Goal: Task Accomplishment & Management: Complete application form

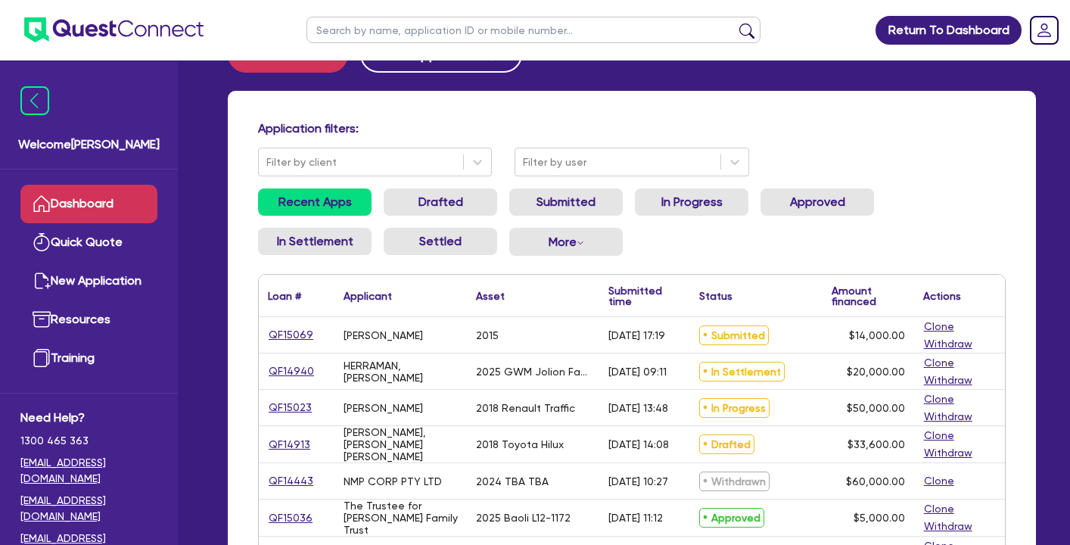
scroll to position [79, 0]
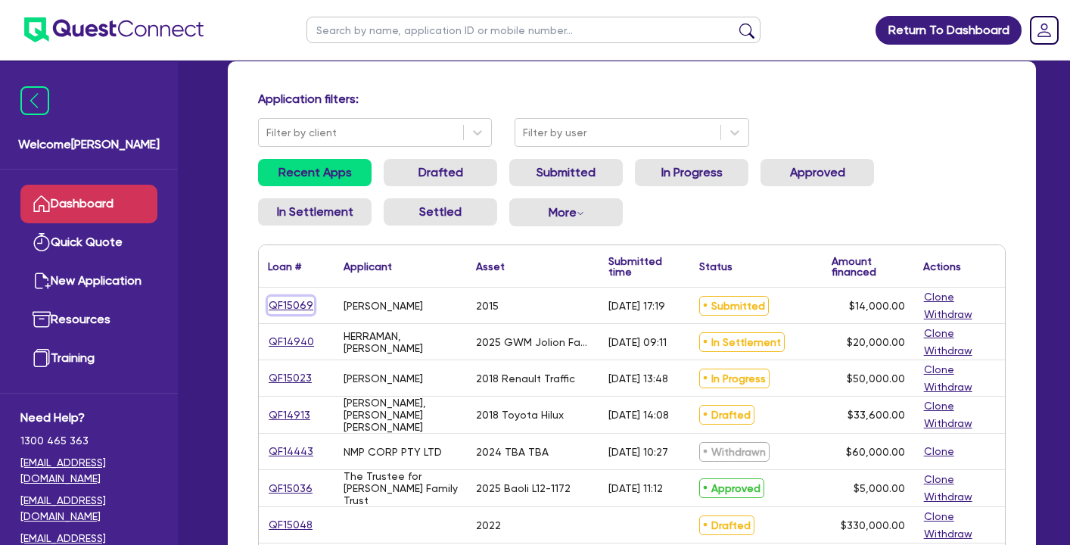
click at [286, 303] on link "QF15069" at bounding box center [291, 305] width 46 height 17
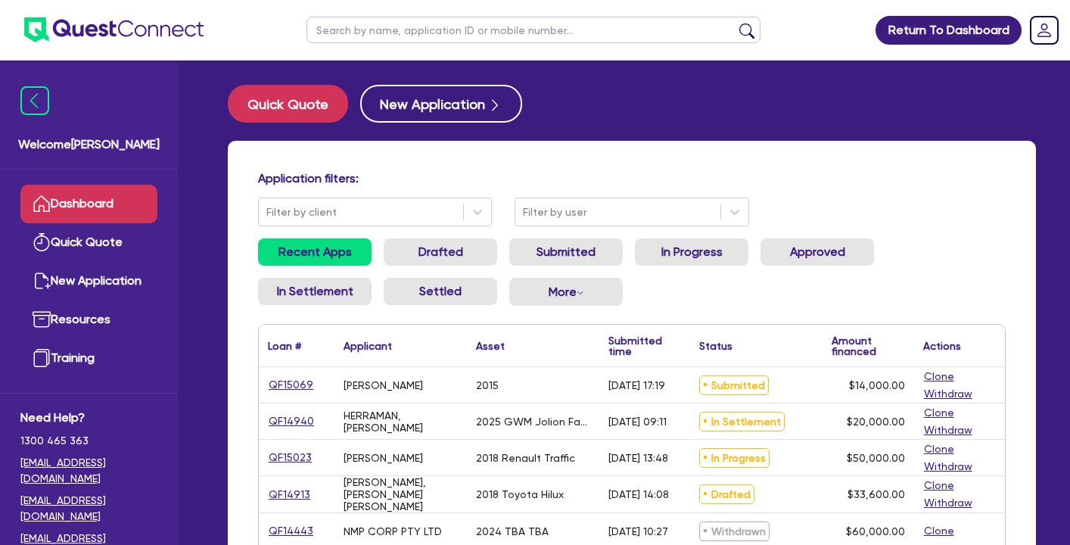
select select "CARS_AND_LIGHT_TRUCKS"
select select "VANS_AND_UTES"
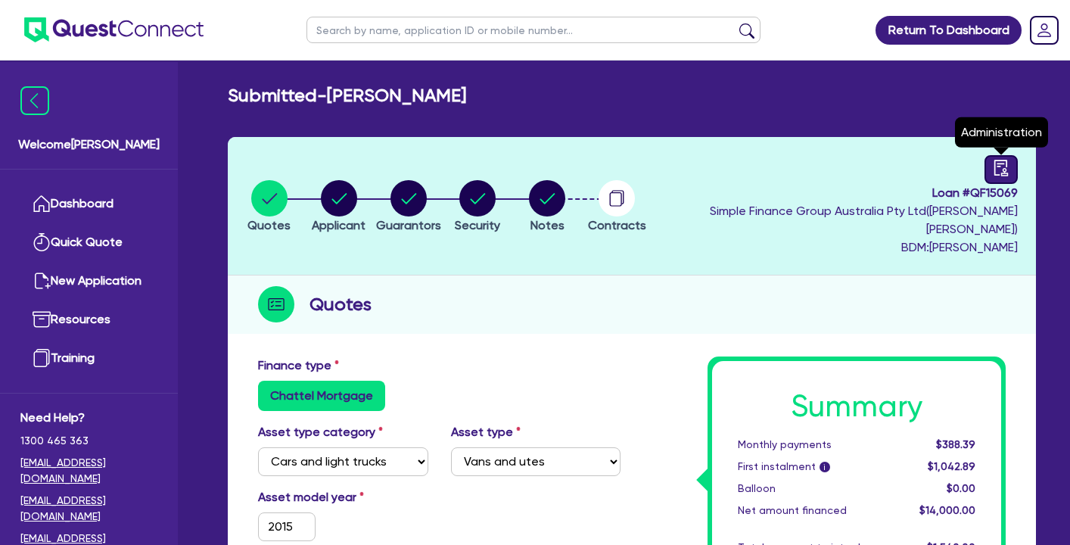
click at [1003, 168] on icon "audit" at bounding box center [1001, 168] width 17 height 17
select select "SUBMITTED_NEW"
select select "Quest Finance - Own Book"
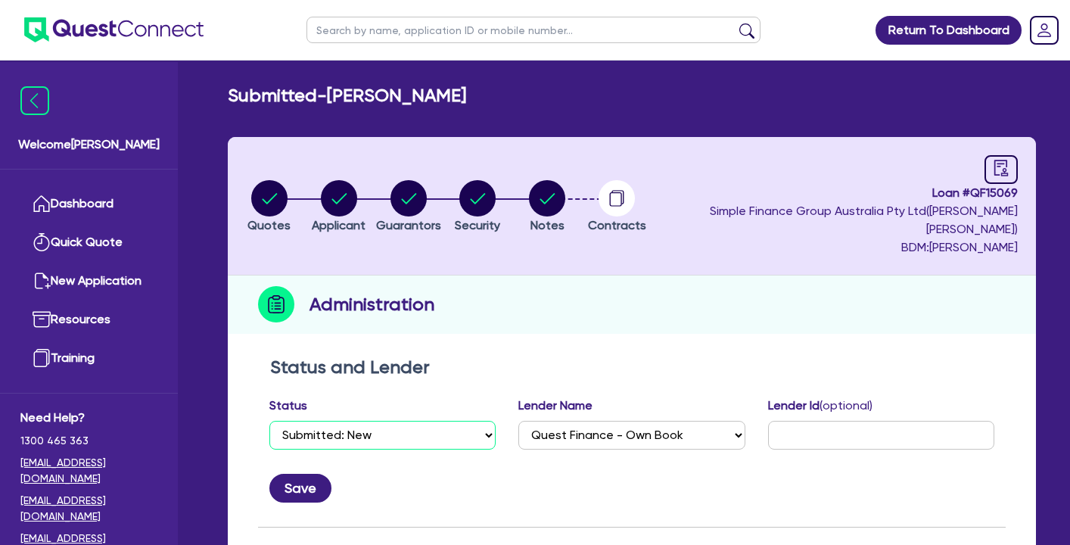
click at [372, 421] on select "Select Quoted Drafted: New Drafted: Amended Submitted: New Submitted: Amended I…" at bounding box center [382, 435] width 226 height 29
select select "DRAFTED_NEW"
click at [313, 474] on button "Save" at bounding box center [300, 488] width 62 height 29
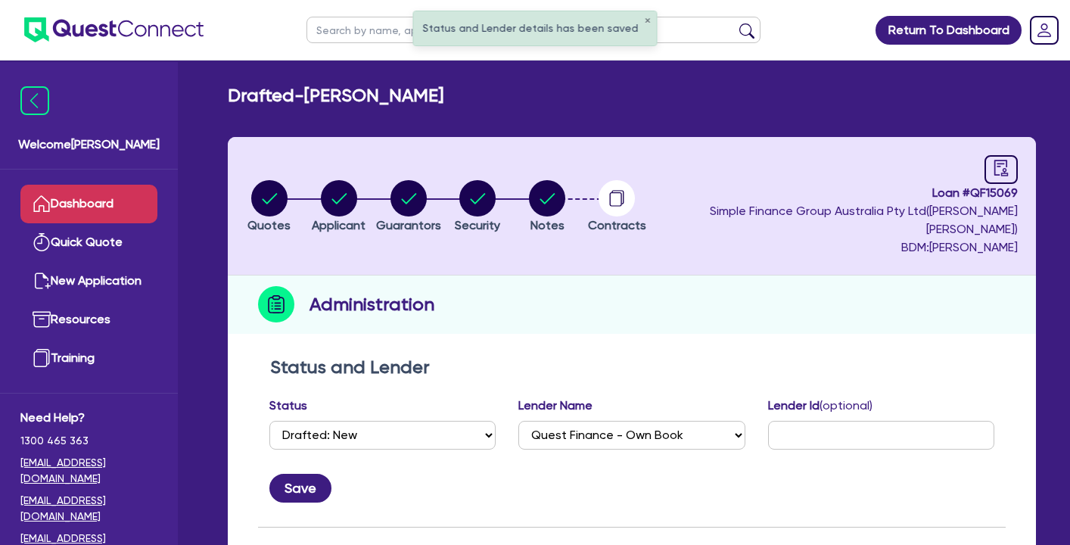
click at [153, 207] on link "Dashboard" at bounding box center [88, 204] width 137 height 39
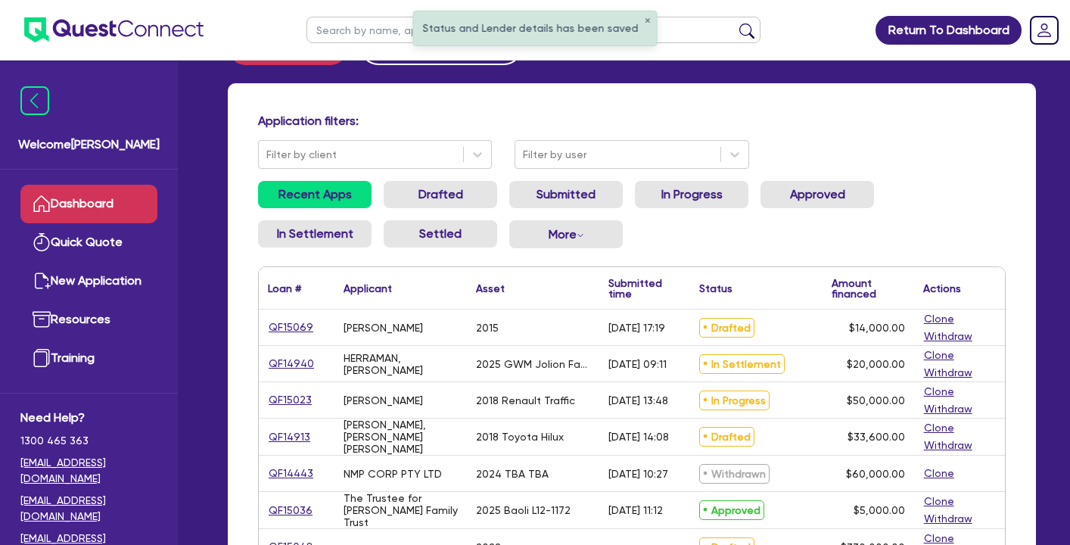
scroll to position [65, 0]
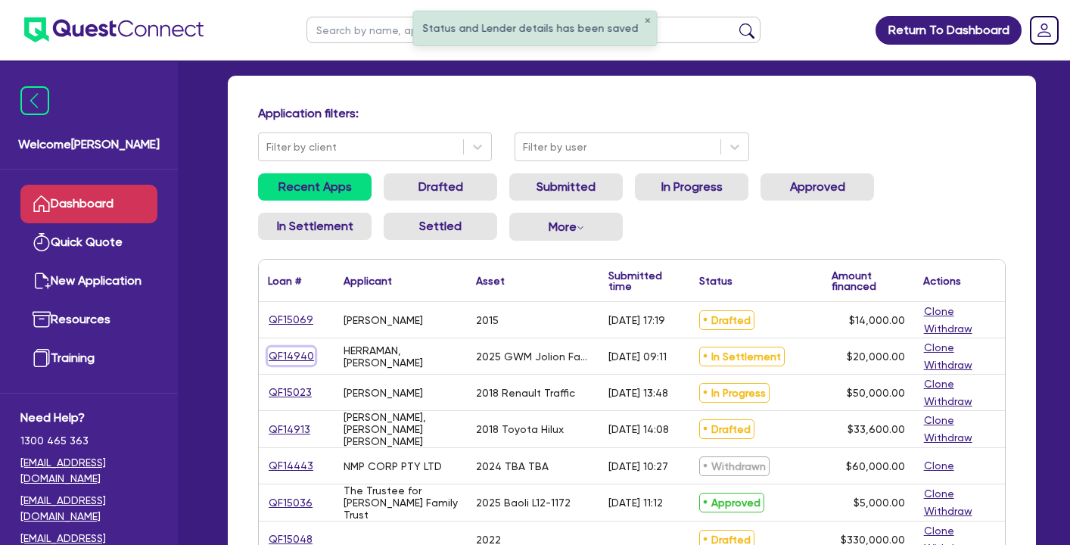
click at [291, 356] on link "QF14940" at bounding box center [291, 355] width 47 height 17
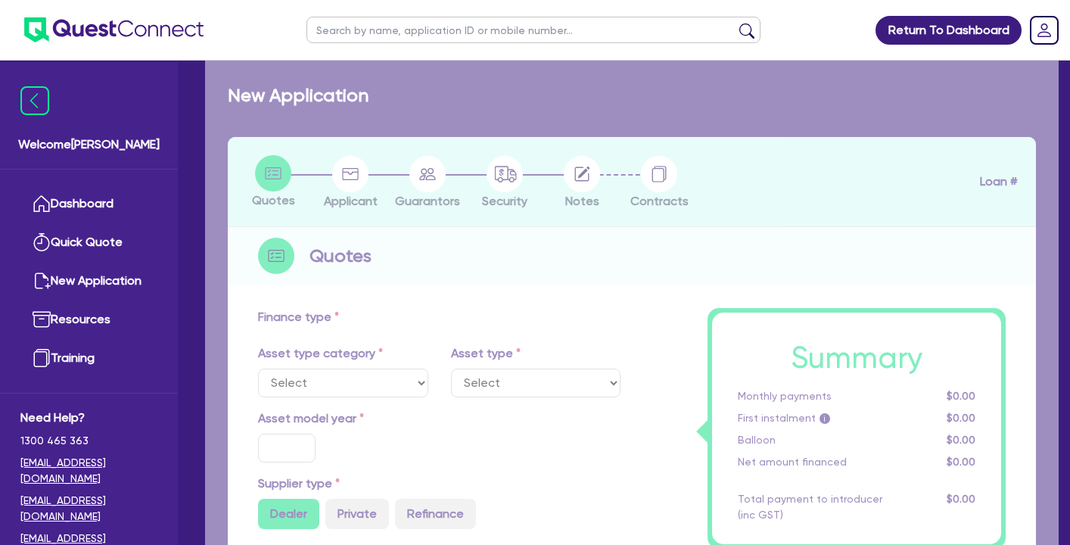
select select "CARS_AND_LIGHT_TRUCKS"
type input "2025"
radio input "false"
radio input "true"
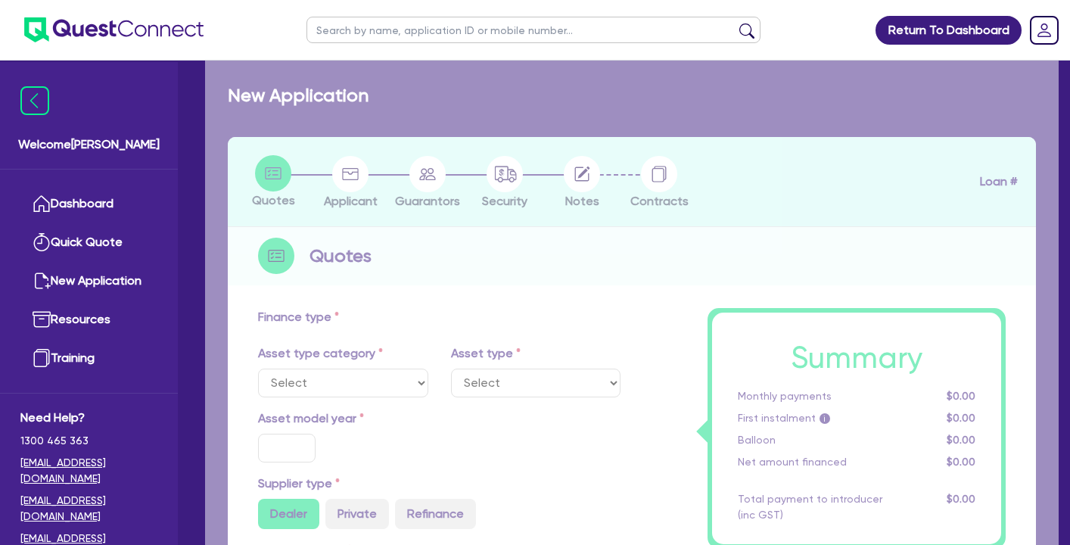
type input "20,000"
type input "11"
type input "2,200"
type input "17.95"
type input "900"
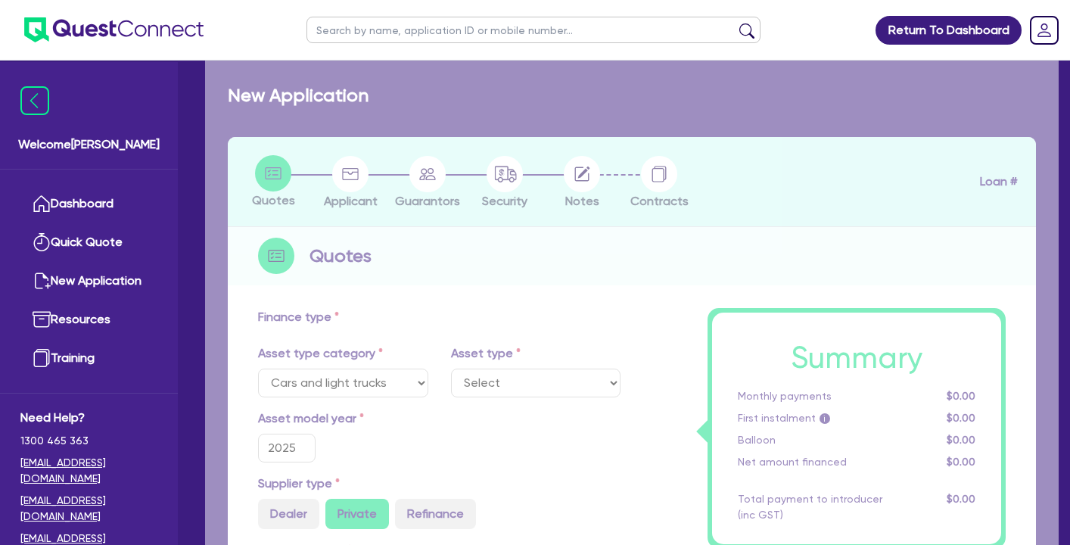
select select "PASSENGER_VEHICLES"
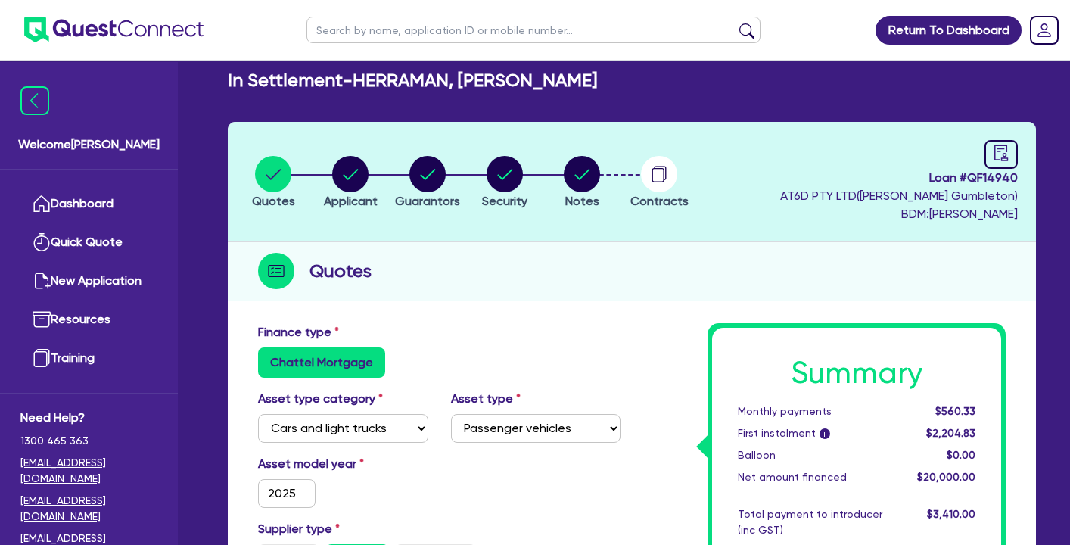
scroll to position [91, 0]
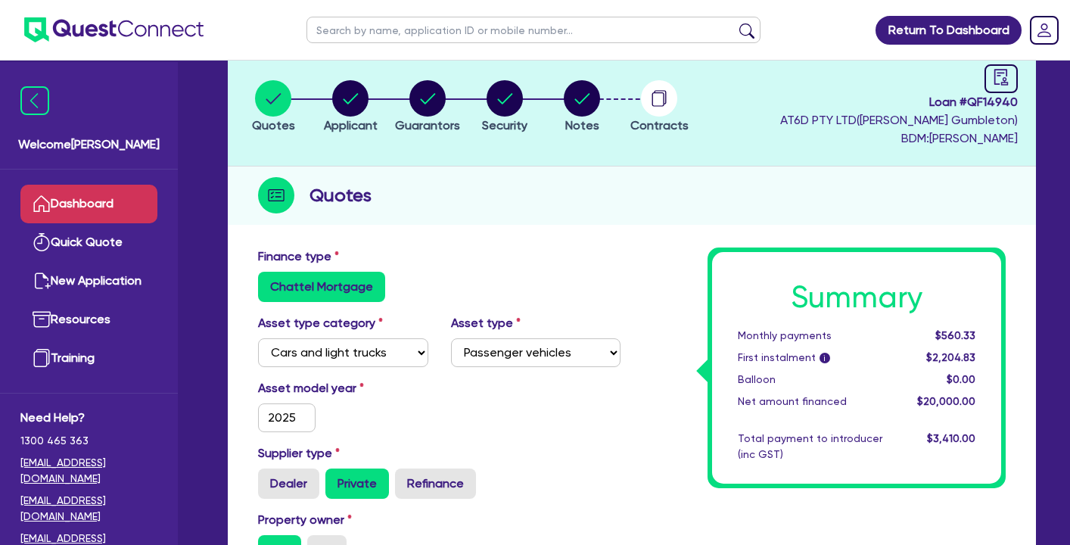
click at [141, 206] on link "Dashboard" at bounding box center [88, 204] width 137 height 39
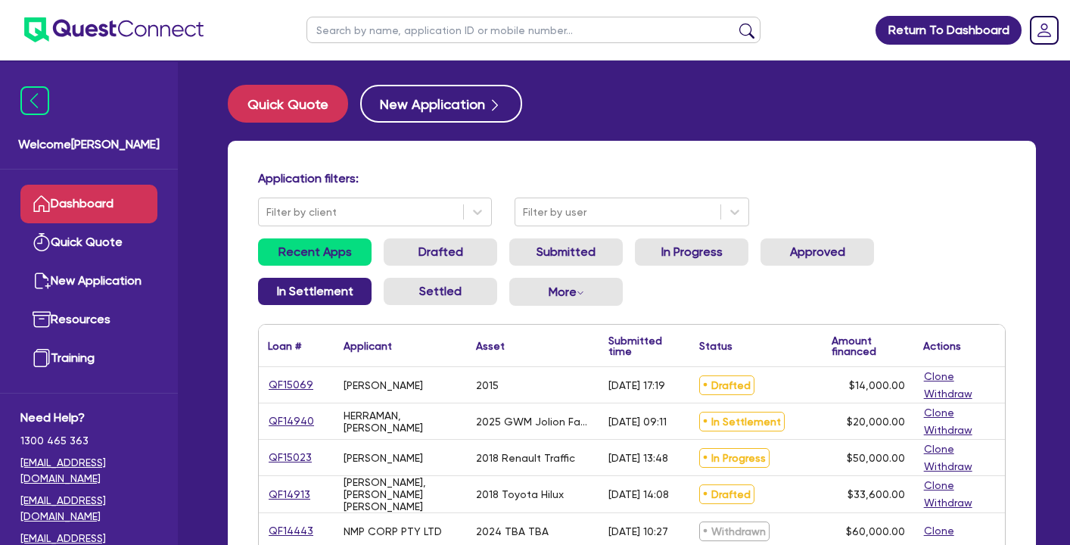
scroll to position [89, 0]
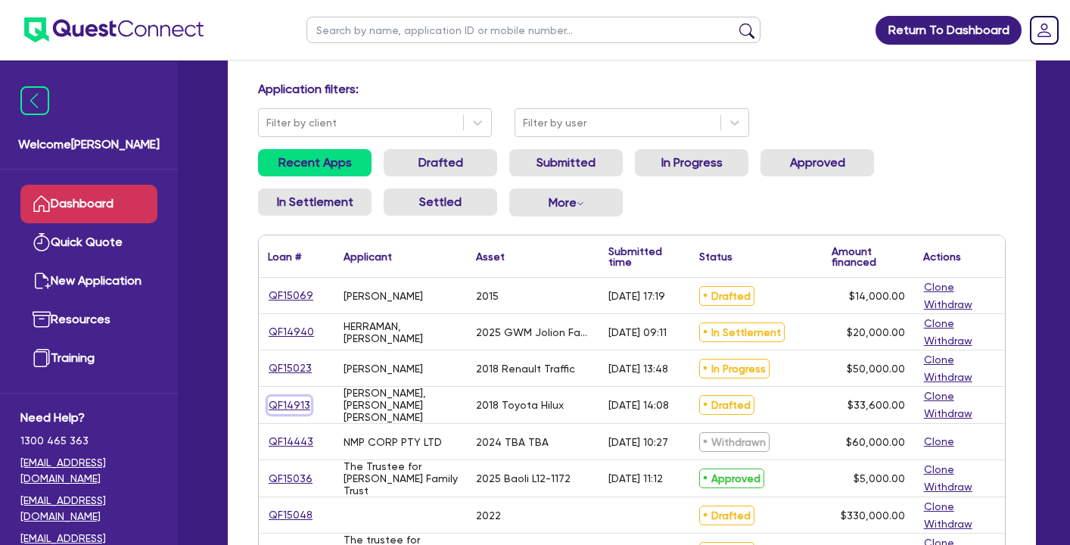
click at [297, 403] on link "QF14913" at bounding box center [289, 405] width 43 height 17
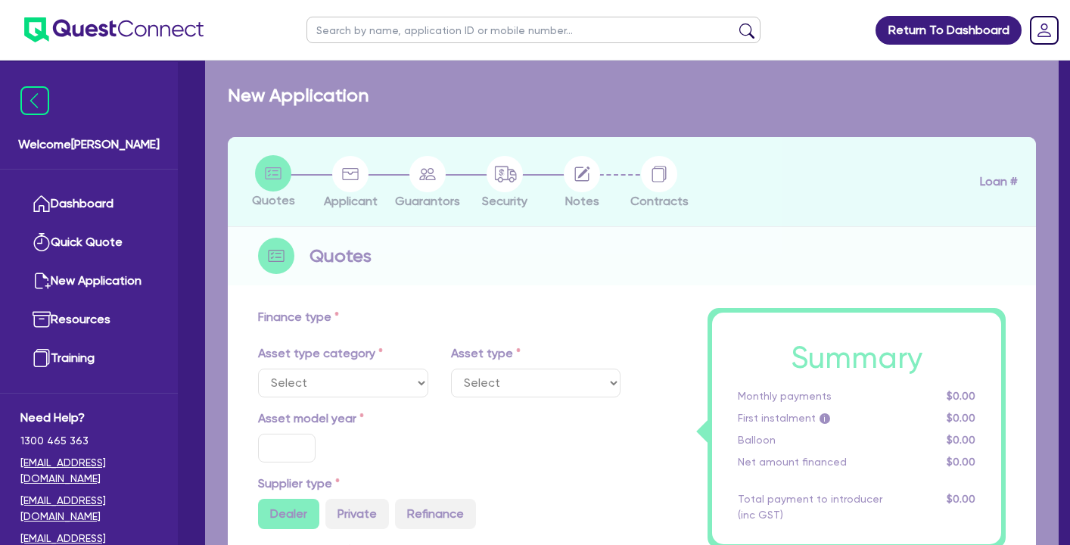
select select "CARS_AND_LIGHT_TRUCKS"
type input "2018"
radio input "false"
radio input "true"
type input "42,000"
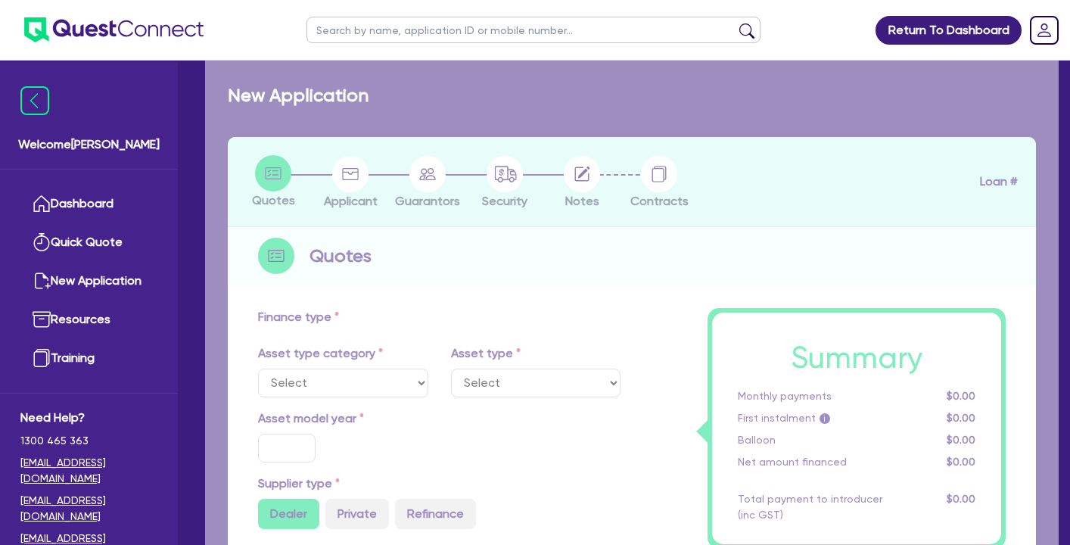
type input "8,400"
type input "13"
type input "4,368"
type input "17.99"
select select "VANS_AND_UTES"
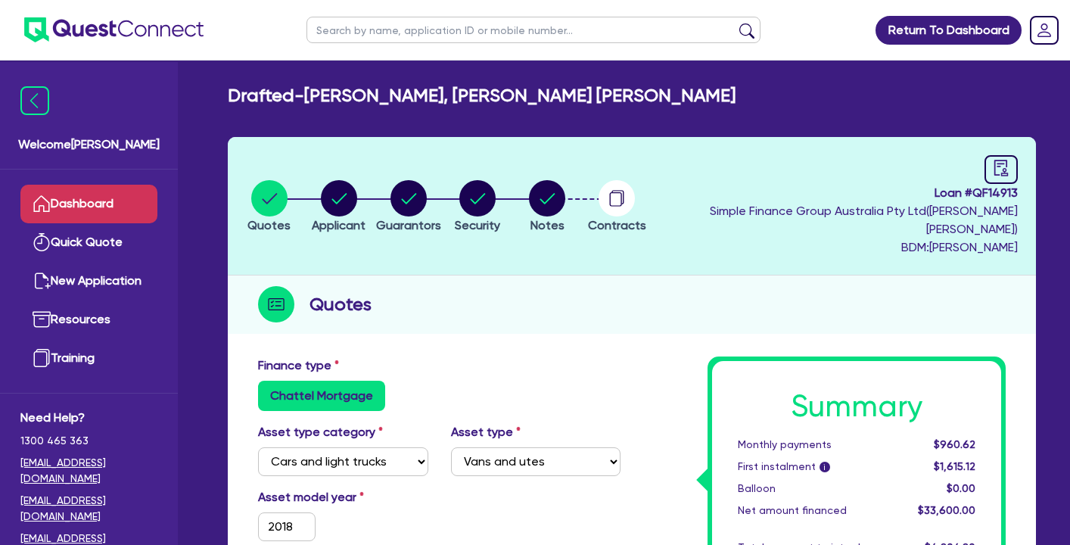
click at [84, 211] on link "Dashboard" at bounding box center [88, 204] width 137 height 39
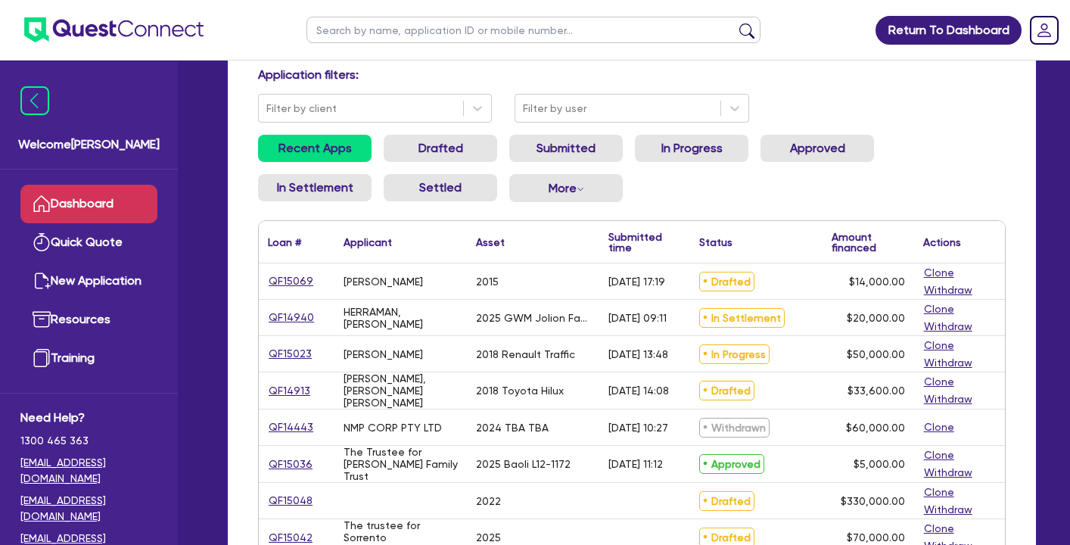
scroll to position [90, 0]
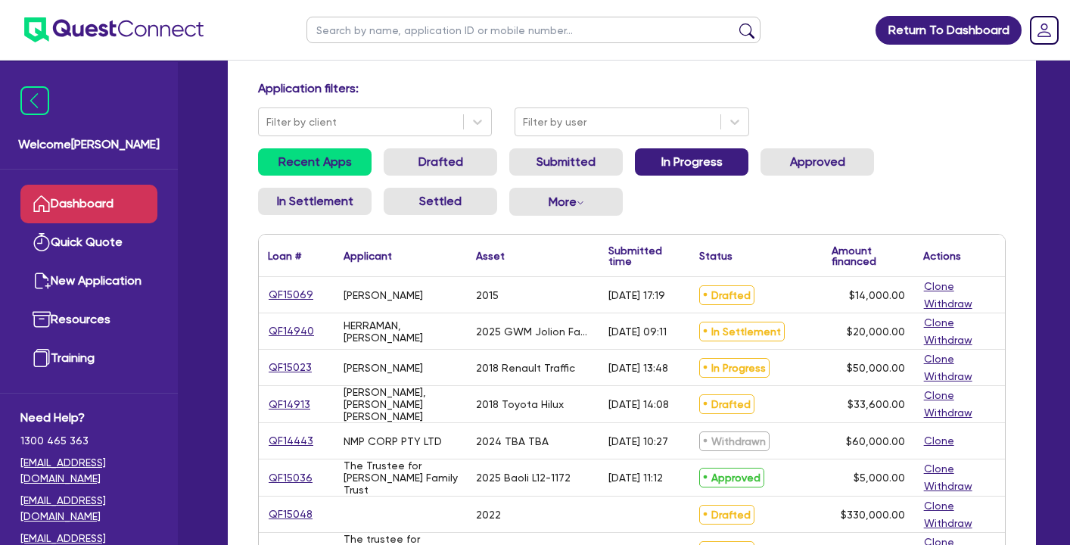
click at [677, 163] on link "In Progress" at bounding box center [692, 161] width 114 height 27
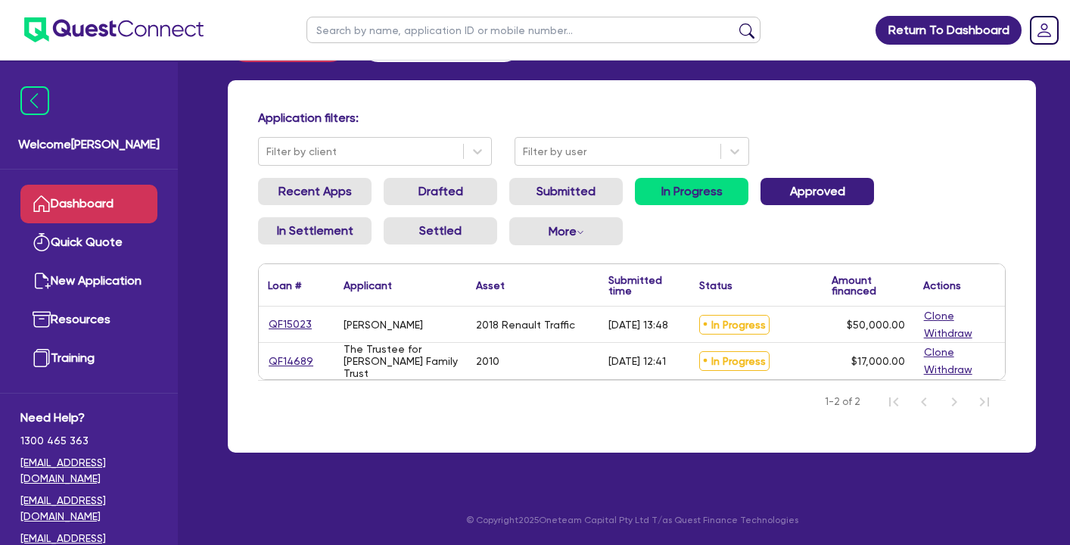
click at [802, 182] on link "Approved" at bounding box center [818, 191] width 114 height 27
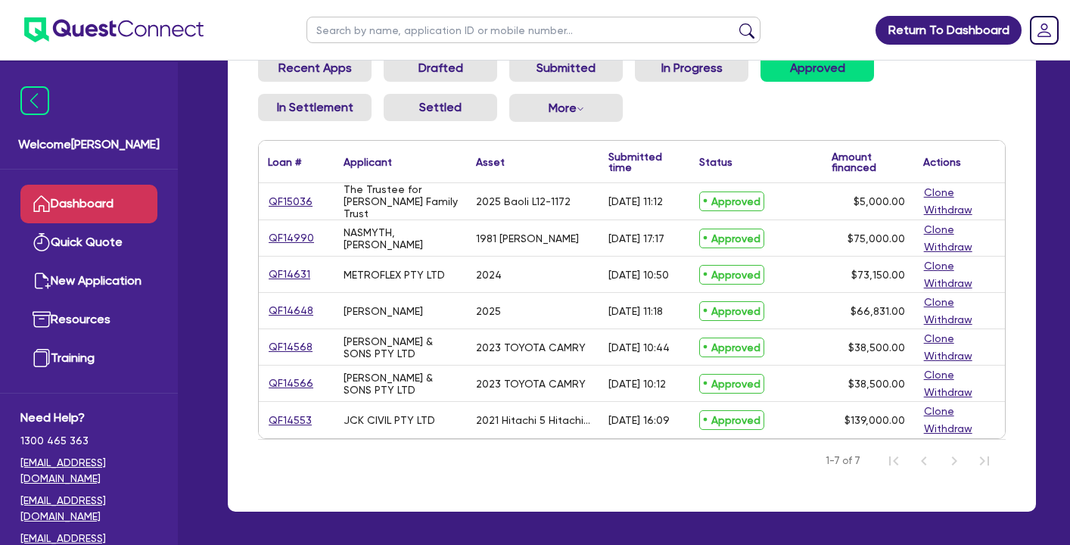
scroll to position [149, 0]
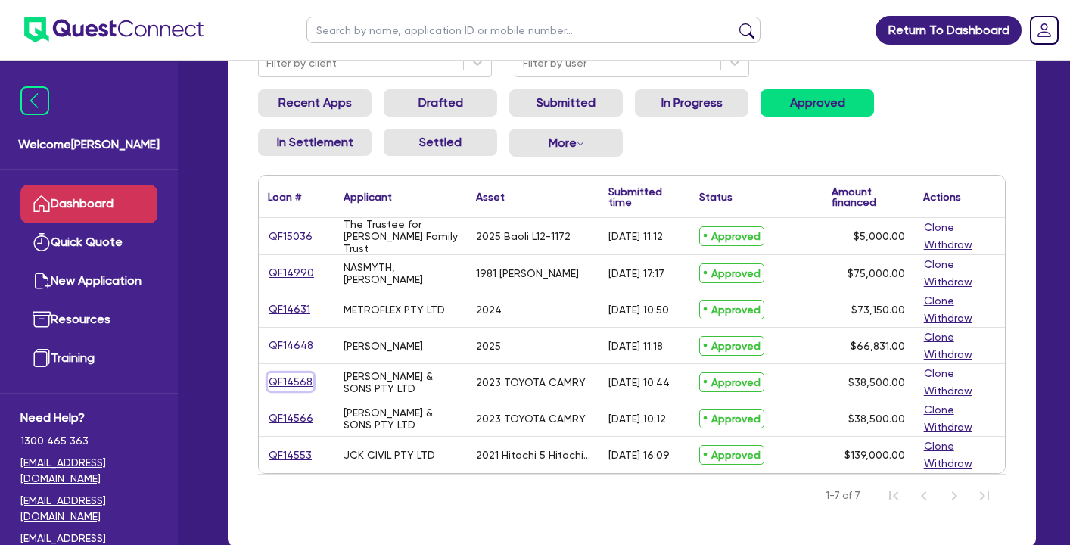
click at [297, 385] on link "QF14568" at bounding box center [290, 381] width 45 height 17
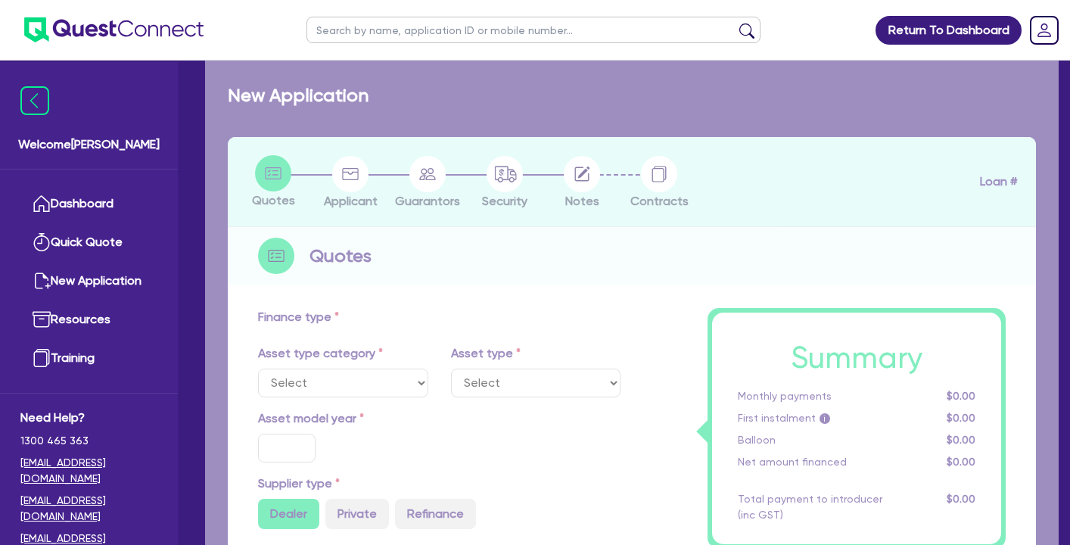
select select "CARS_AND_LIGHT_TRUCKS"
type input "2023"
radio input "true"
type input "38,500"
type input "9"
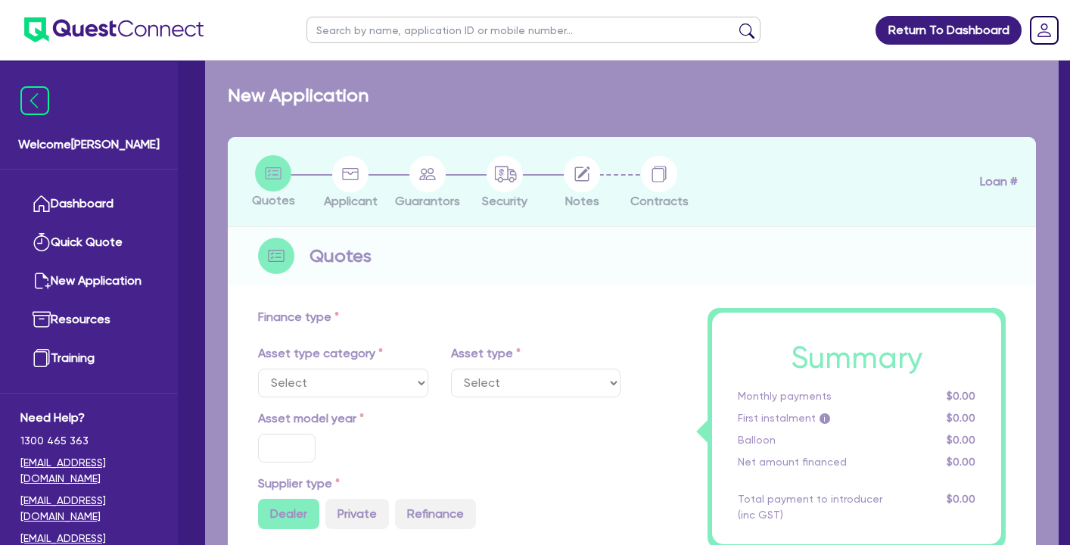
type input "3,465"
type input "17.95"
type input "1,000"
select select "PASSENGER_VEHICLES"
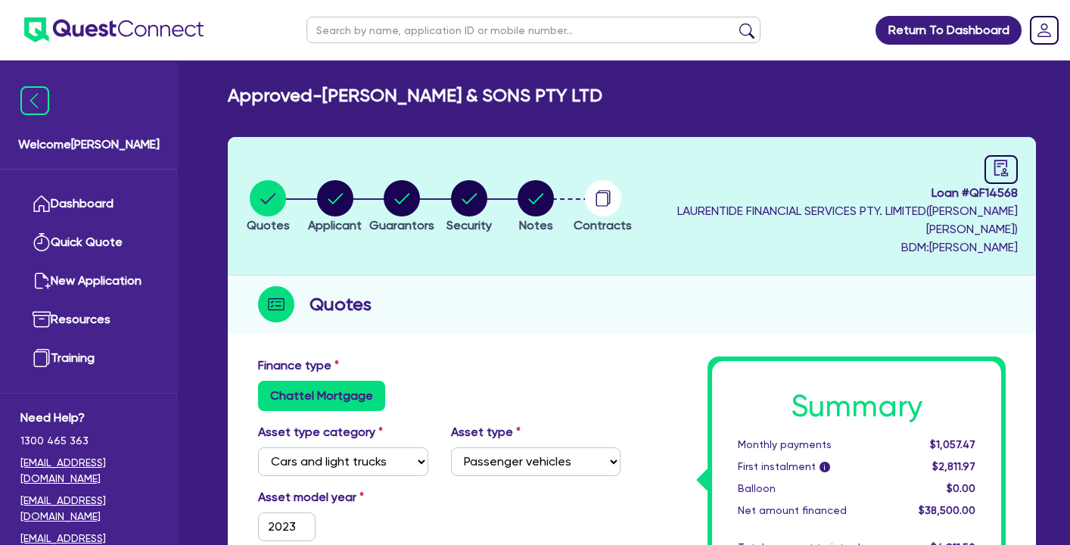
click at [160, 212] on ul "Dashboard Quick Quote New Application Ref Company Ref Salesperson Resources Tra…" at bounding box center [89, 281] width 178 height 223
click at [147, 206] on link "Dashboard" at bounding box center [88, 204] width 137 height 39
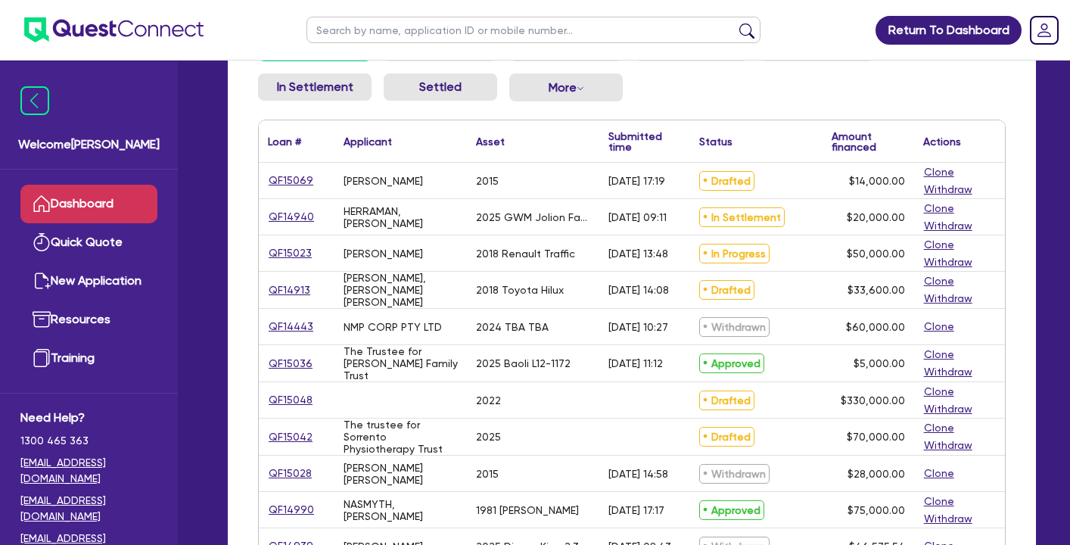
scroll to position [8, 0]
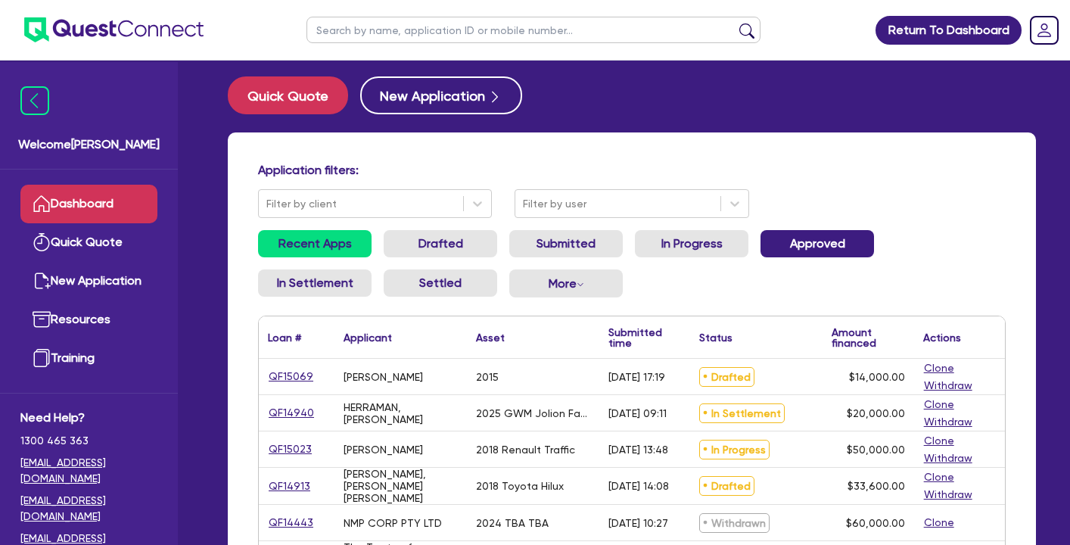
click at [805, 255] on link "Approved" at bounding box center [818, 243] width 114 height 27
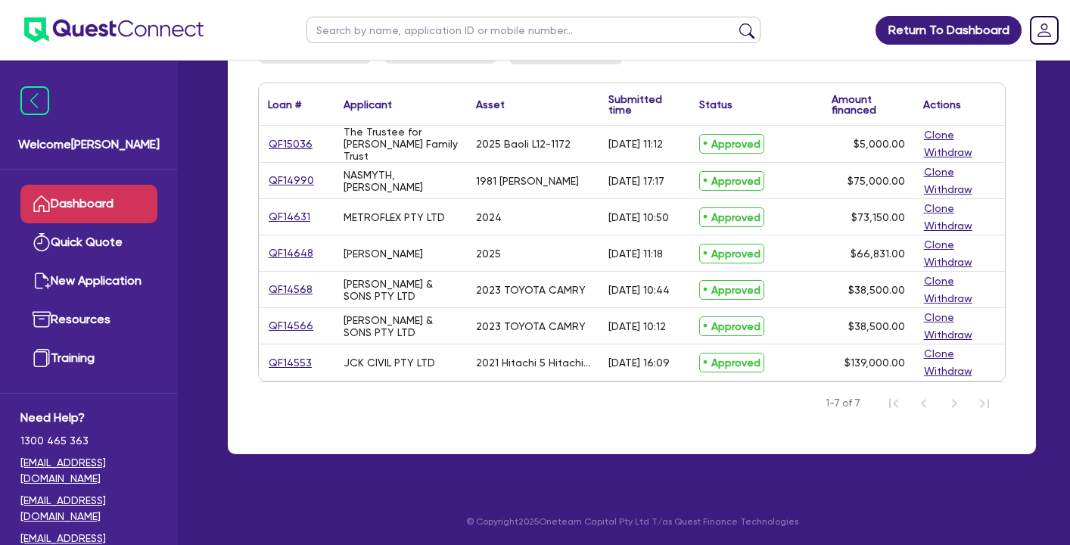
scroll to position [242, 0]
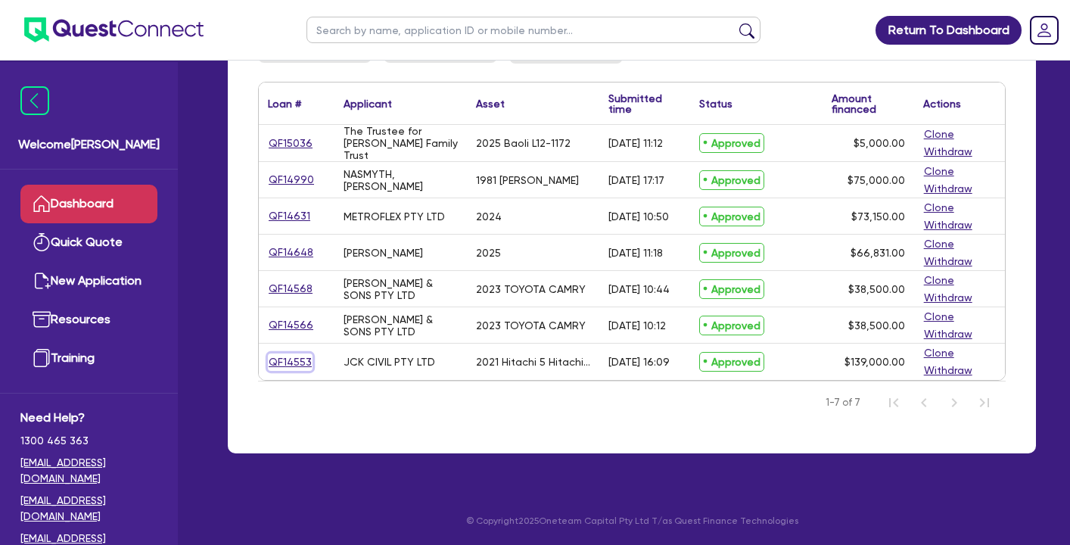
click at [296, 353] on link "QF14553" at bounding box center [290, 361] width 45 height 17
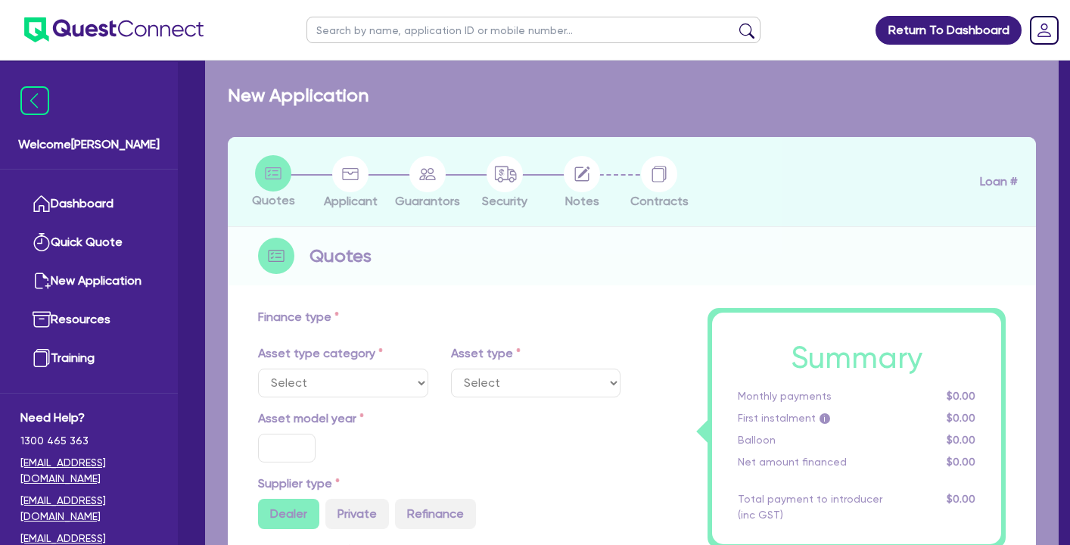
select select "PRIMARY_ASSETS"
type input "2021"
type input "250,000"
type input "111,000"
type input "30"
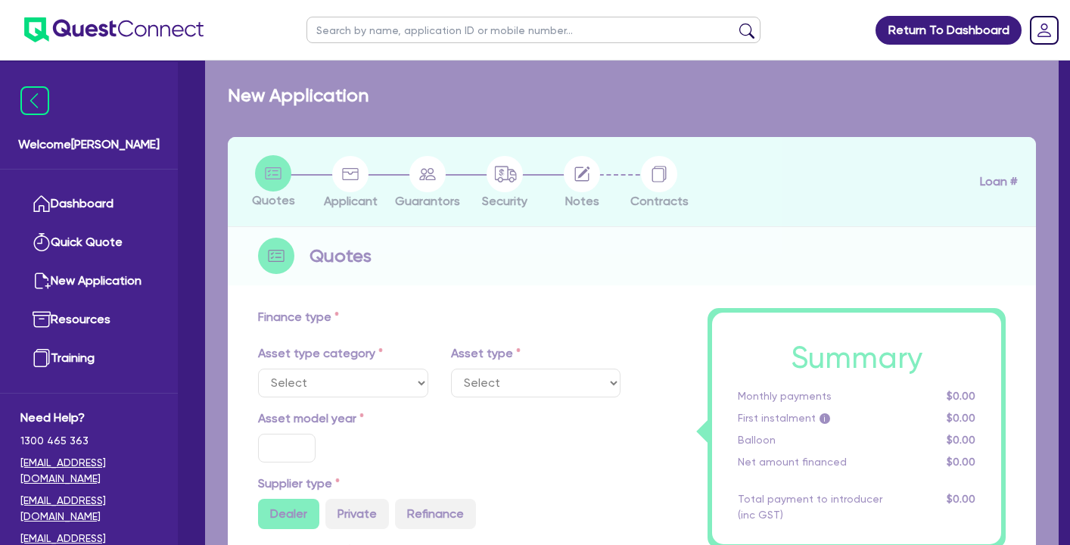
type input "75,000"
type input "7"
type input "9,730"
type input "17.95"
type input "900"
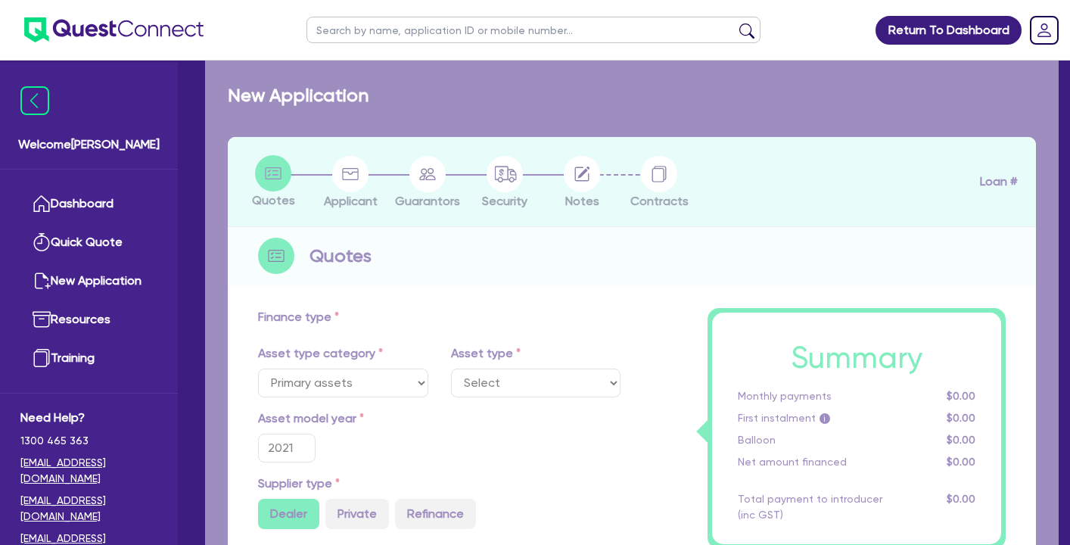
select select "YELLOW_GOODS_AND_EXCAVATORS"
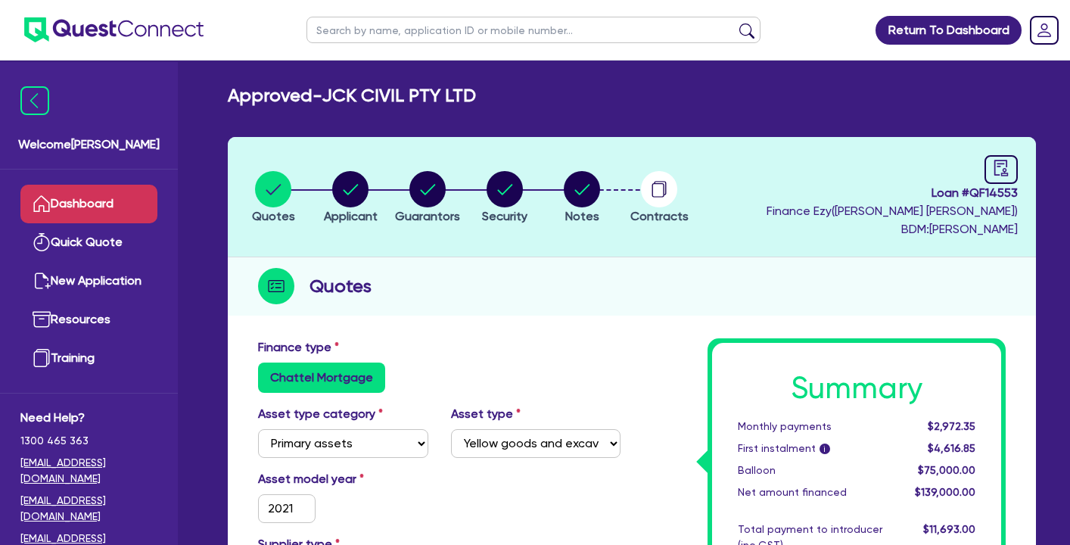
click at [149, 202] on link "Dashboard" at bounding box center [88, 204] width 137 height 39
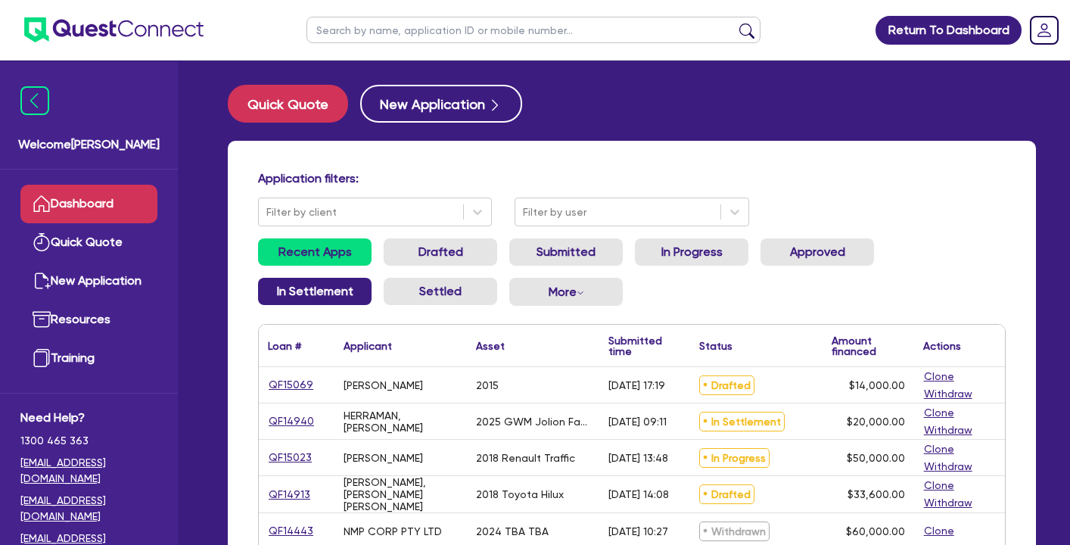
click at [335, 290] on link "In Settlement" at bounding box center [315, 291] width 114 height 27
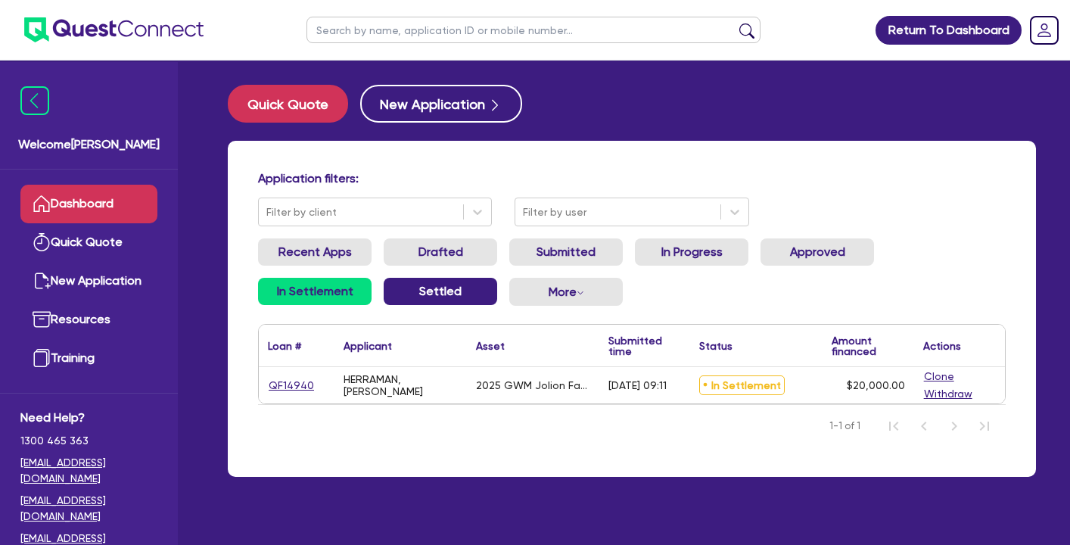
click at [424, 286] on link "Settled" at bounding box center [441, 291] width 114 height 27
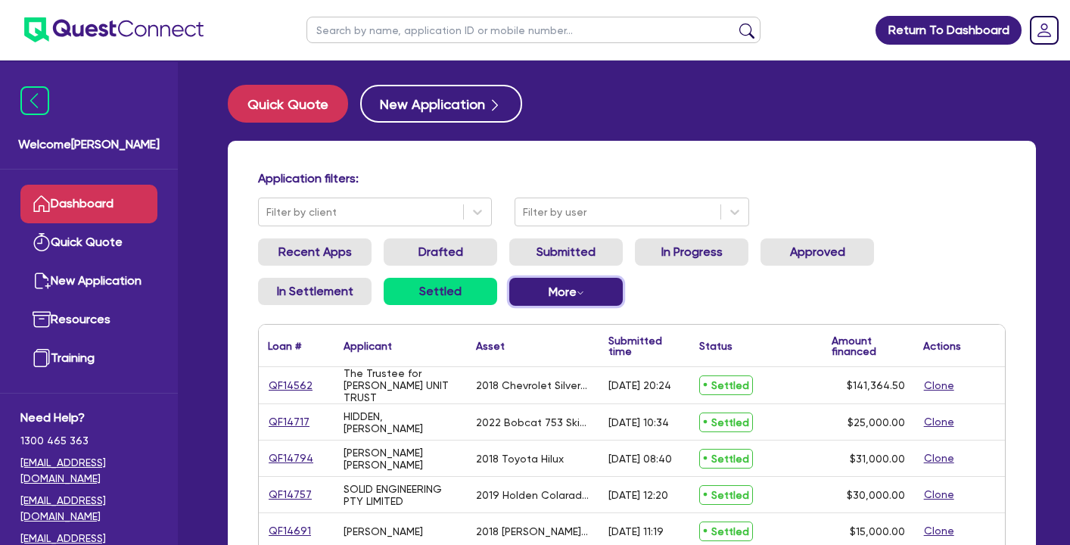
click at [530, 282] on button "More Withdrawn Declined" at bounding box center [566, 292] width 114 height 28
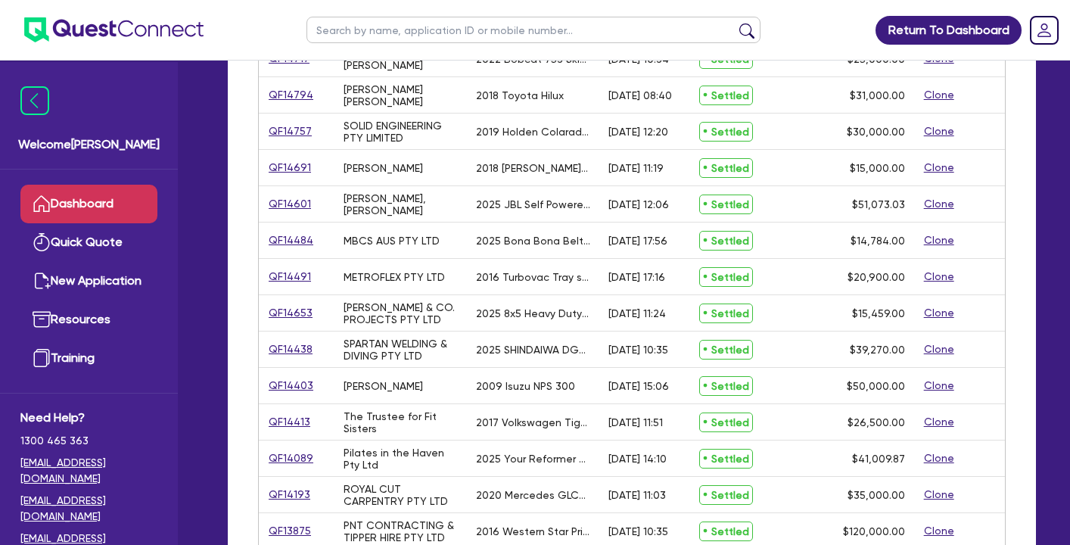
scroll to position [502, 0]
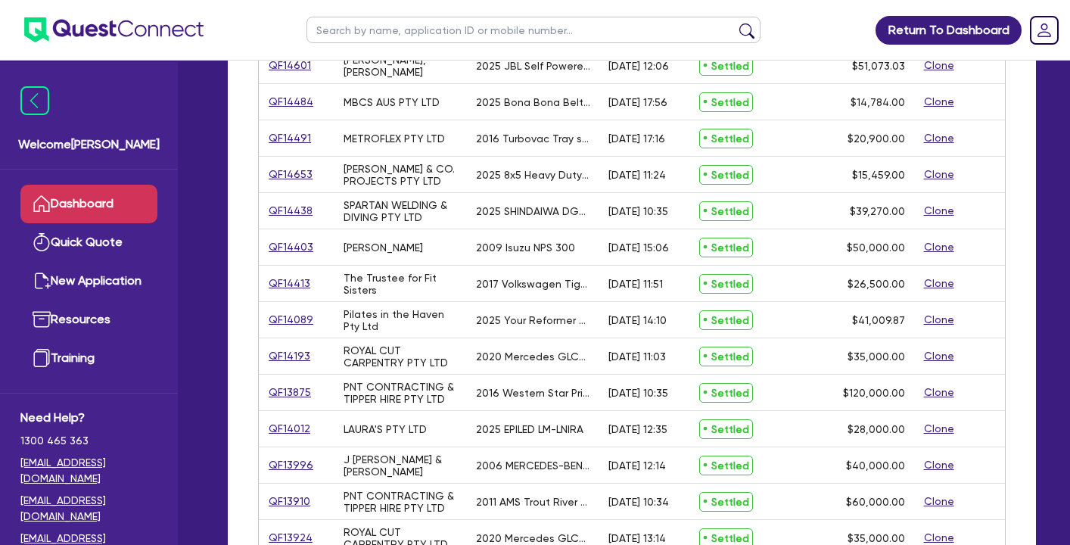
click at [139, 201] on link "Dashboard" at bounding box center [88, 204] width 137 height 39
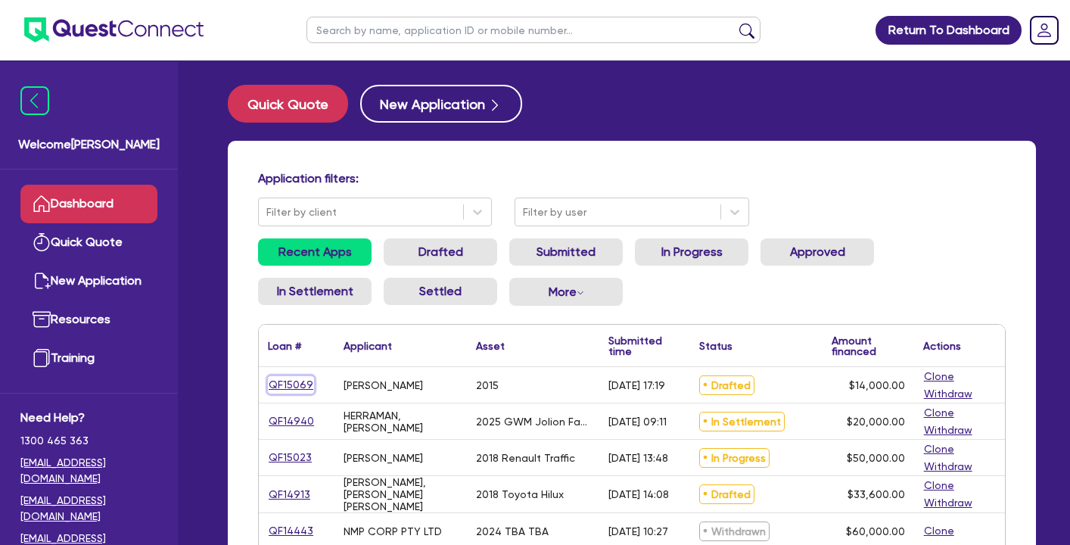
click at [280, 388] on link "QF15069" at bounding box center [291, 384] width 46 height 17
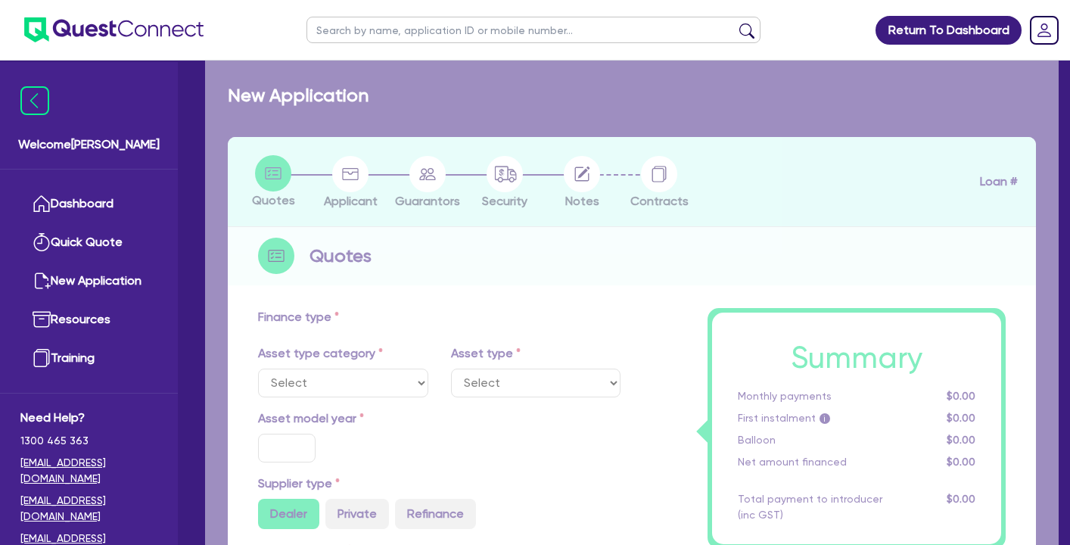
select select "CARS_AND_LIGHT_TRUCKS"
type input "2015"
radio input "false"
radio input "true"
type input "14,000"
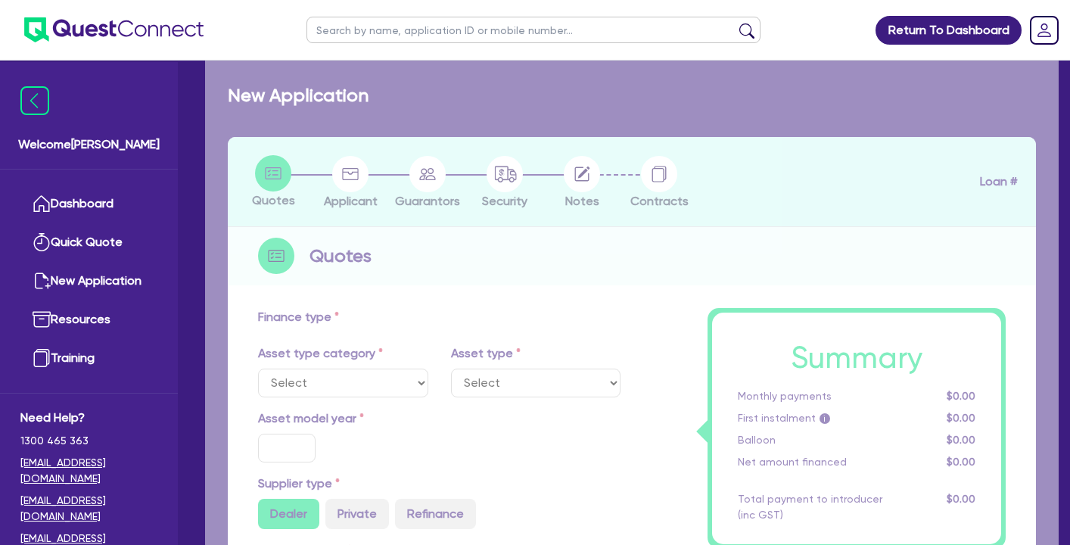
type input "10"
type input "1,400"
type input "17.95"
select select "VANS_AND_UTES"
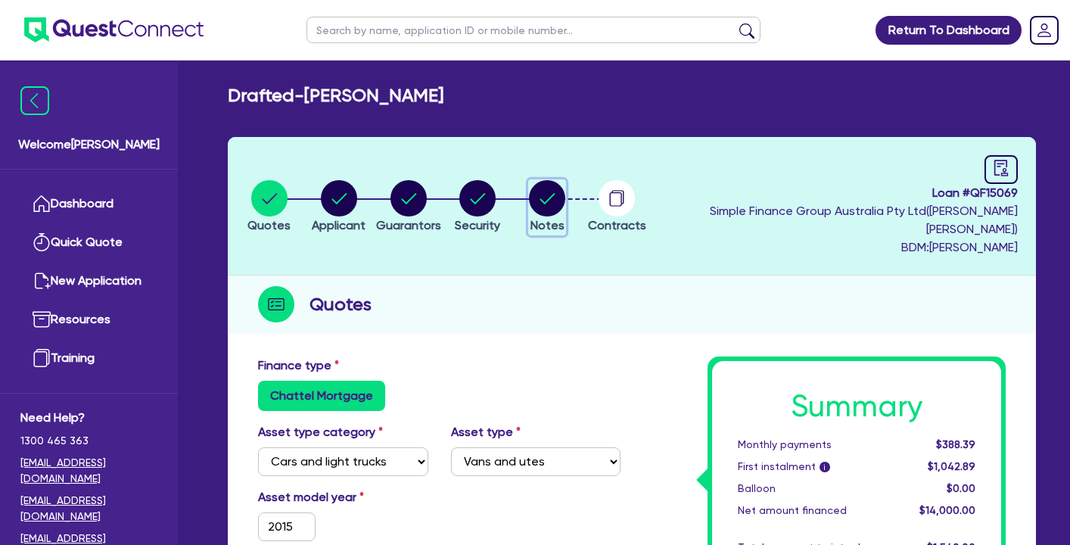
click at [566, 207] on button "Notes" at bounding box center [547, 207] width 38 height 56
select select "Quest Finance - Own Book"
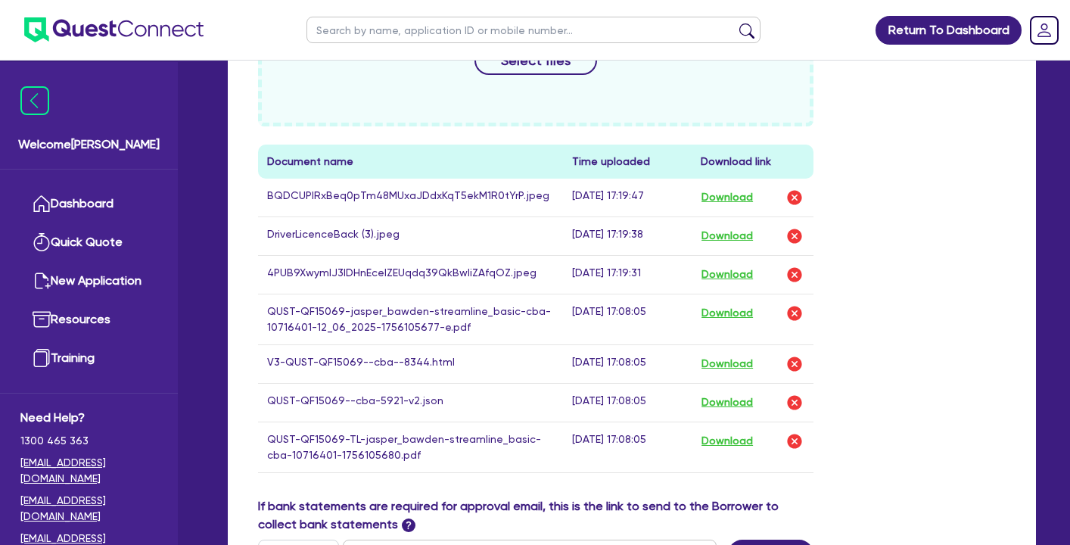
scroll to position [873, 0]
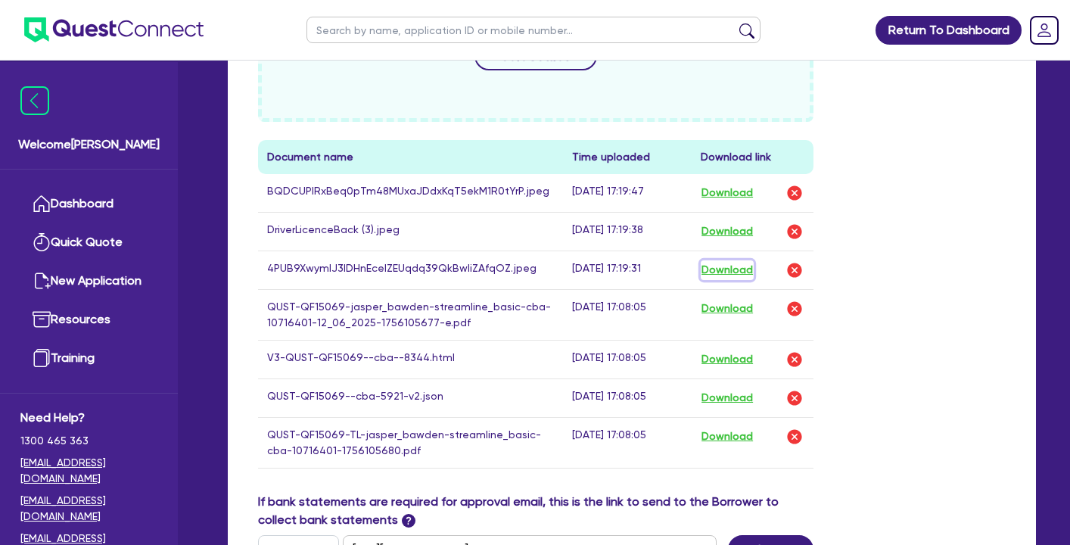
click at [735, 260] on button "Download" at bounding box center [727, 270] width 53 height 20
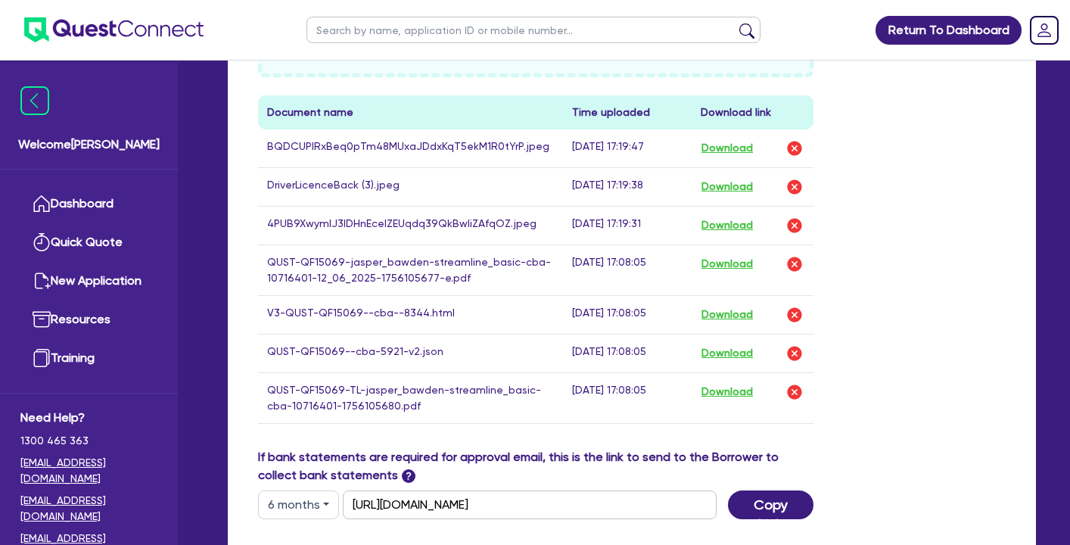
scroll to position [922, 0]
